Goal: Check status: Check status

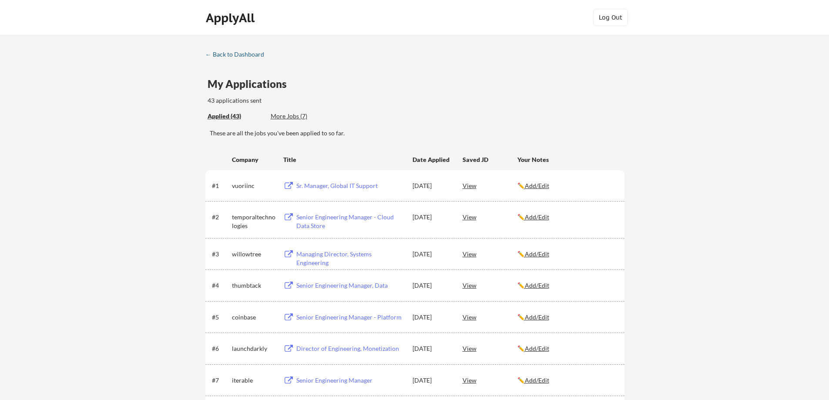
click at [211, 56] on div "← Back to Dashboard" at bounding box center [237, 54] width 65 height 6
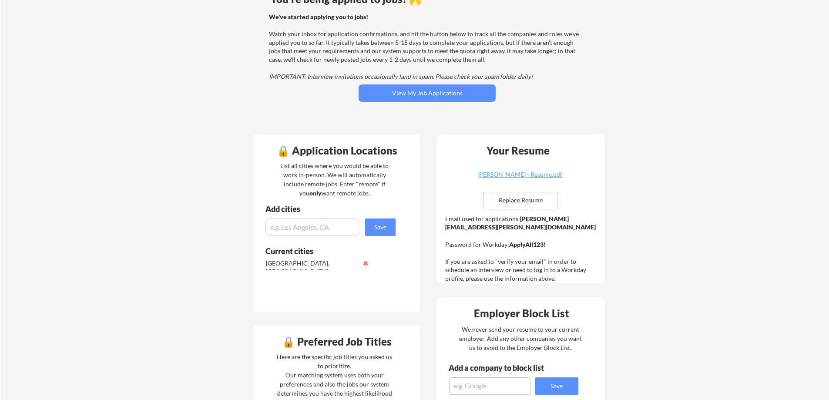
scroll to position [87, 0]
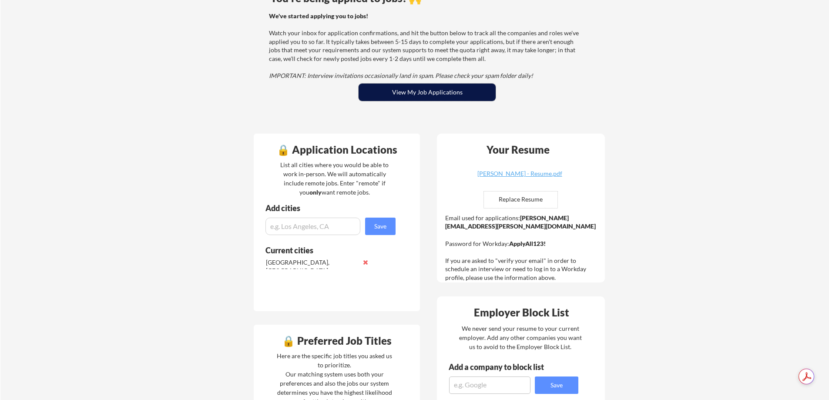
click at [452, 97] on button "View My Job Applications" at bounding box center [426, 92] width 137 height 17
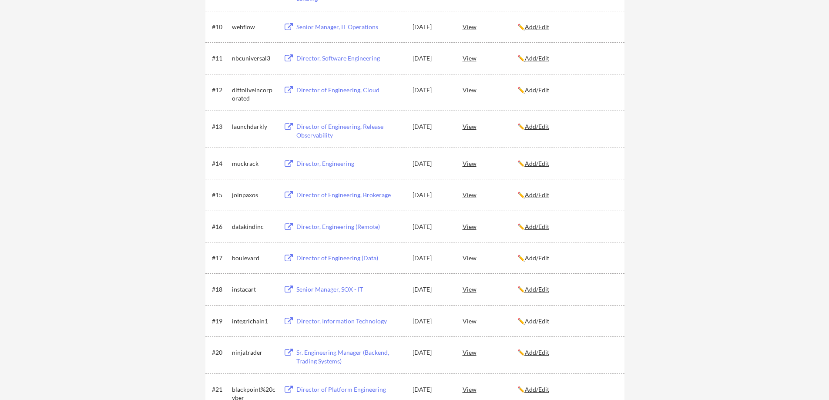
scroll to position [479, 0]
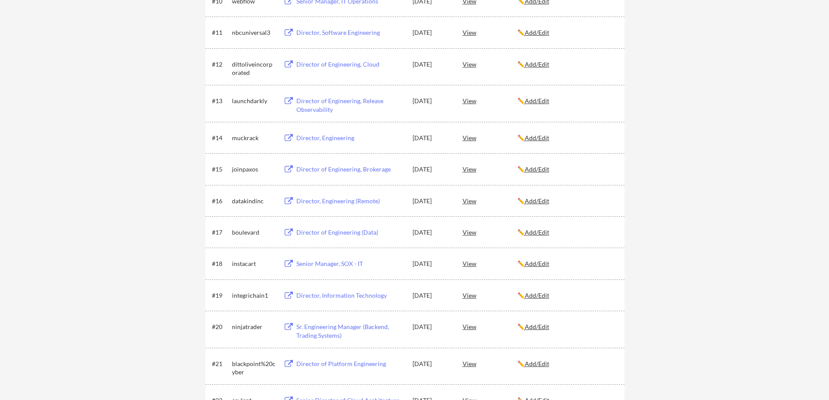
click at [159, 176] on div "← Back to Dashboard My Applications 43 applications sent Applied (43) More Jobs…" at bounding box center [414, 382] width 829 height 1653
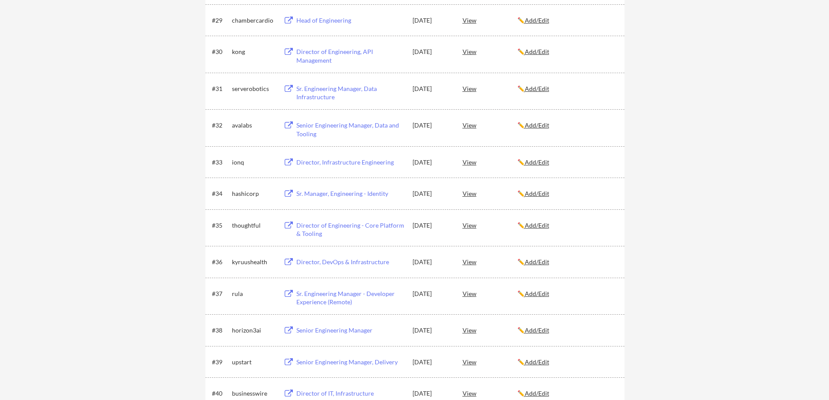
scroll to position [1175, 0]
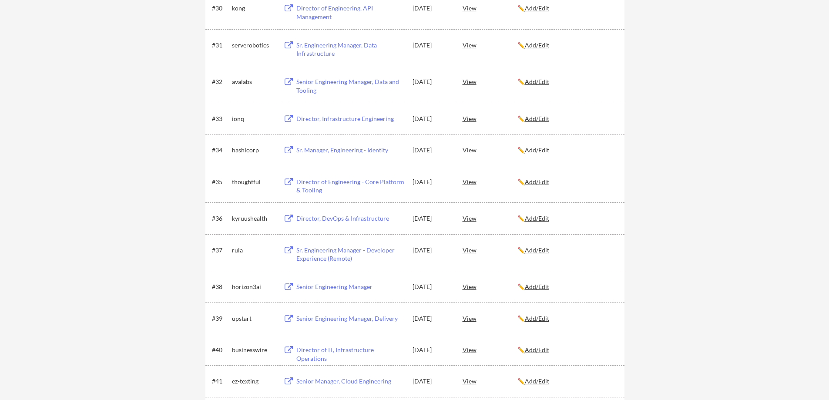
click at [535, 183] on u "Add/Edit" at bounding box center [537, 181] width 24 height 7
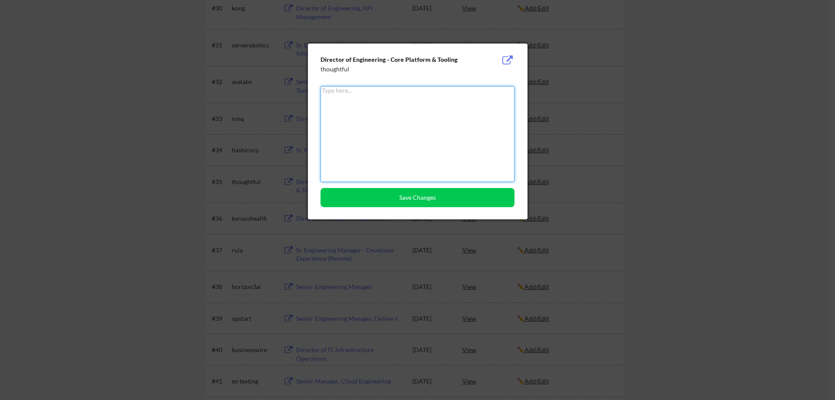
click at [359, 130] on textarea at bounding box center [418, 134] width 194 height 96
paste textarea "We received a high number of applications for this role, and unfortunately, our…"
type textarea "We received a high number of applications for this role, and unfortunately, our…"
click at [376, 208] on div "Director of Engineering - Core Platform & Tooling thoughtful We received a high…" at bounding box center [418, 132] width 220 height 176
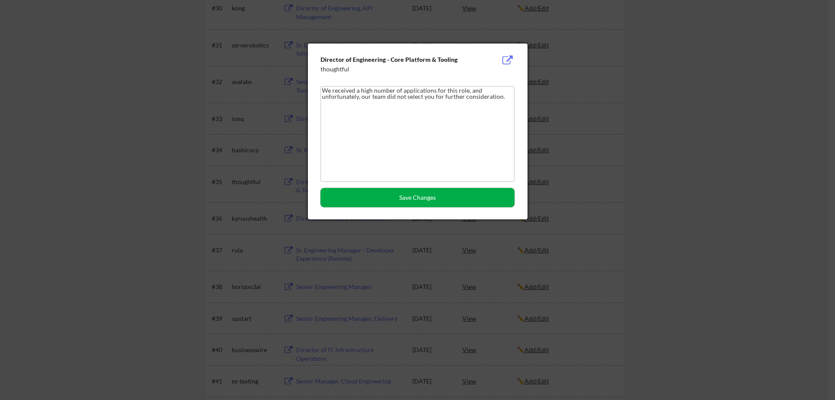
click at [377, 203] on button "Save Changes" at bounding box center [418, 197] width 194 height 19
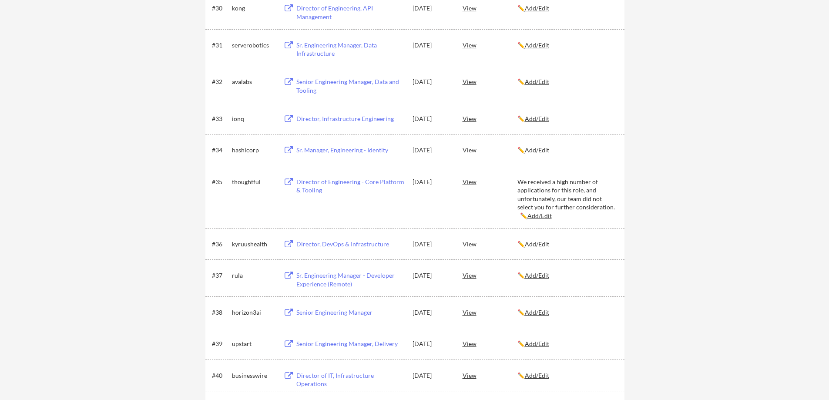
click at [467, 182] on div "View" at bounding box center [489, 182] width 55 height 16
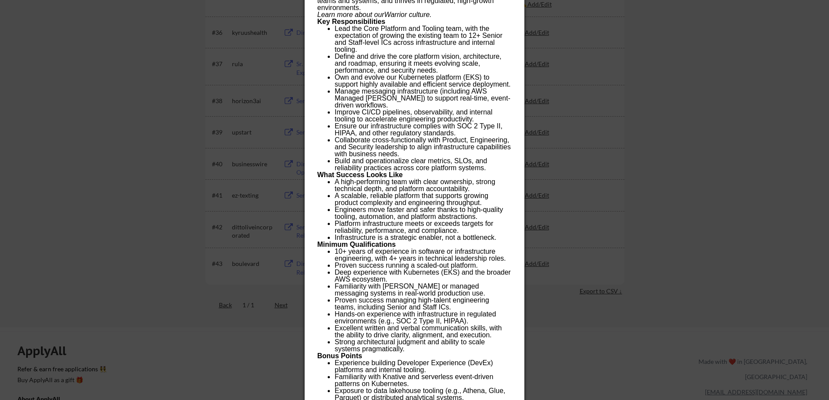
scroll to position [1392, 0]
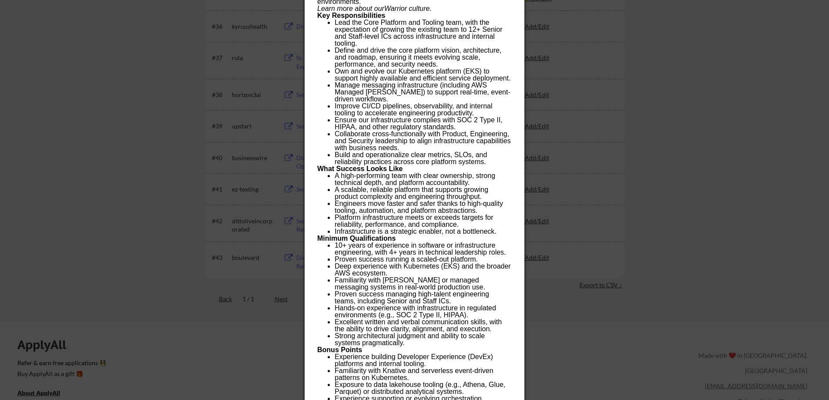
click at [724, 129] on div at bounding box center [414, 200] width 829 height 400
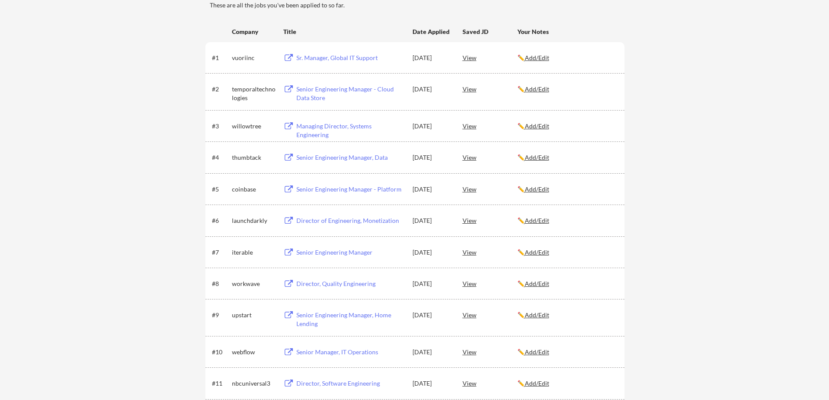
scroll to position [174, 0]
